Goal: Transaction & Acquisition: Purchase product/service

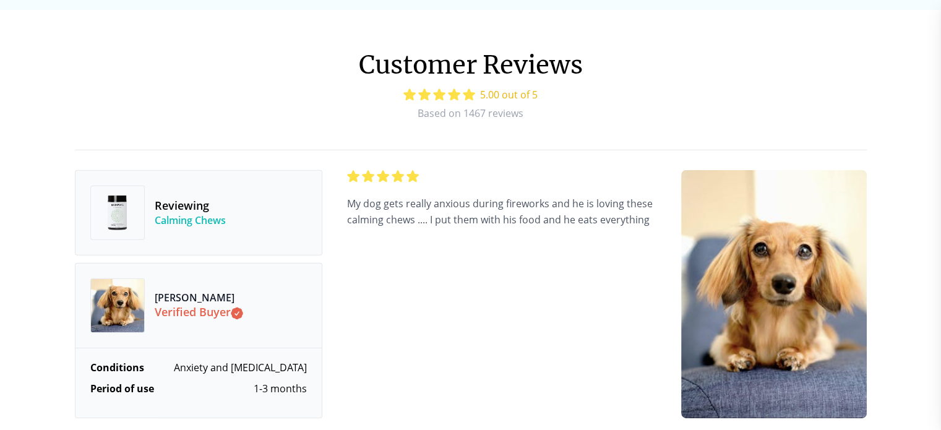
scroll to position [3837, 0]
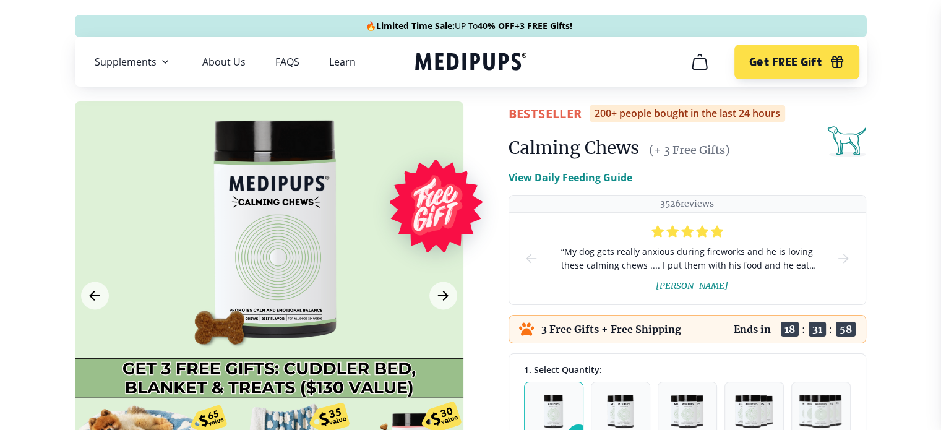
scroll to position [124, 0]
click at [616, 65] on nav "Supplements Supplements Probiotics & Gut Health Have you tried everything to he…" at bounding box center [471, 62] width 792 height 50
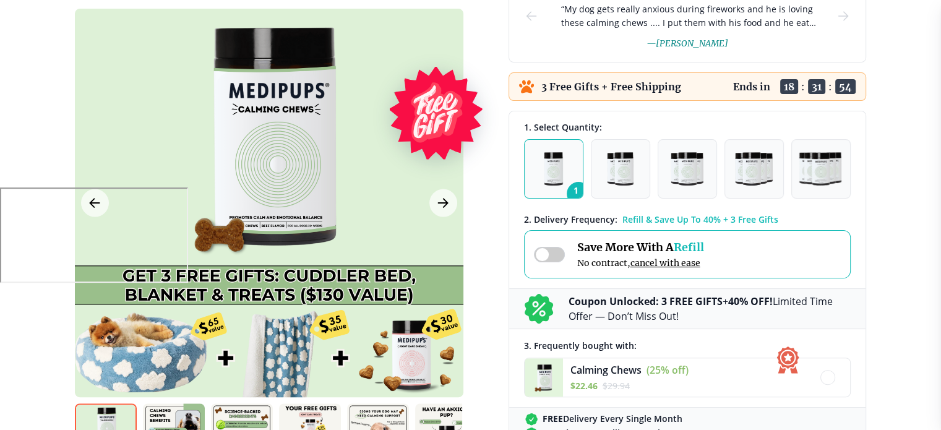
scroll to position [309, 0]
